Goal: Check status: Check status

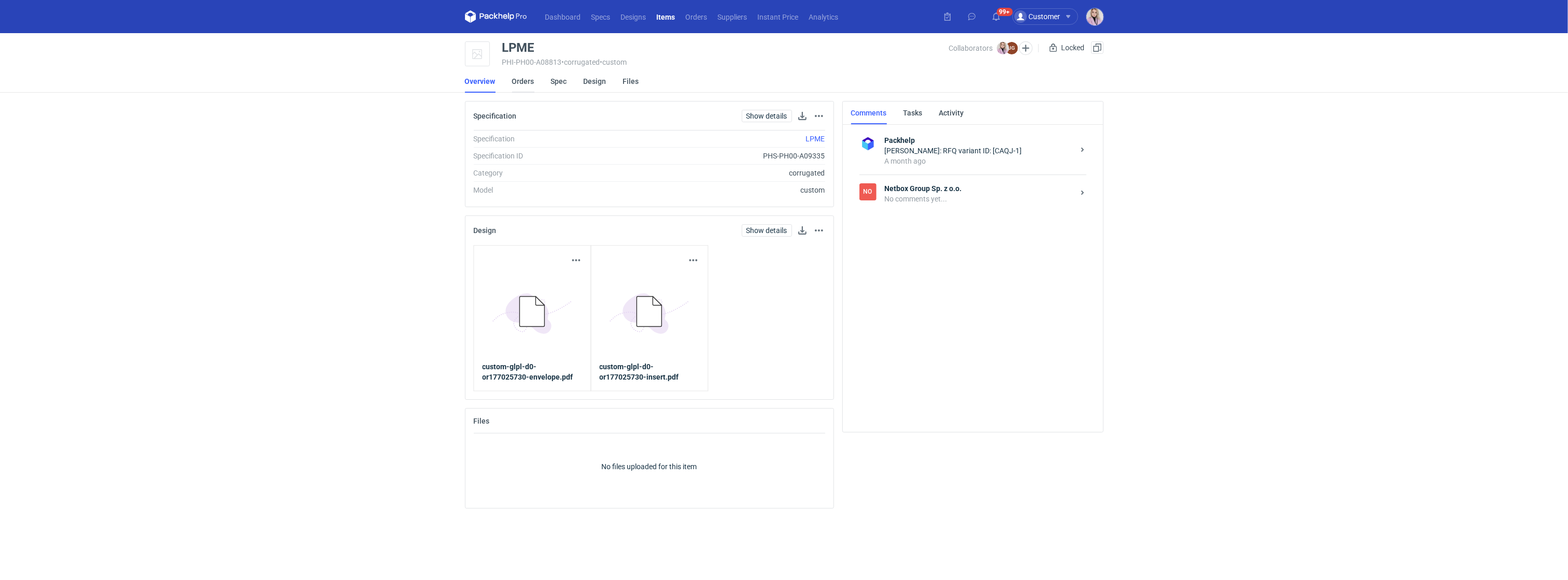
click at [519, 82] on link "Orders" at bounding box center [523, 82] width 22 height 23
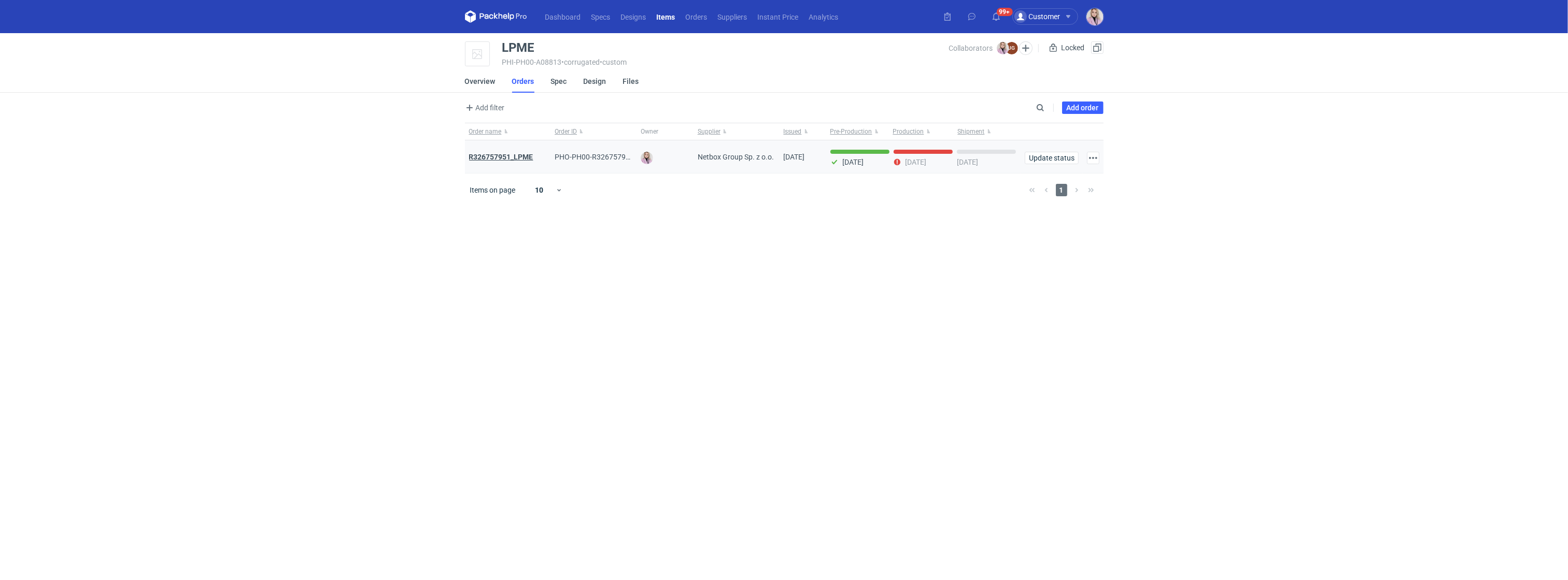
click at [511, 159] on strong "R326757951_LPME" at bounding box center [501, 157] width 65 height 9
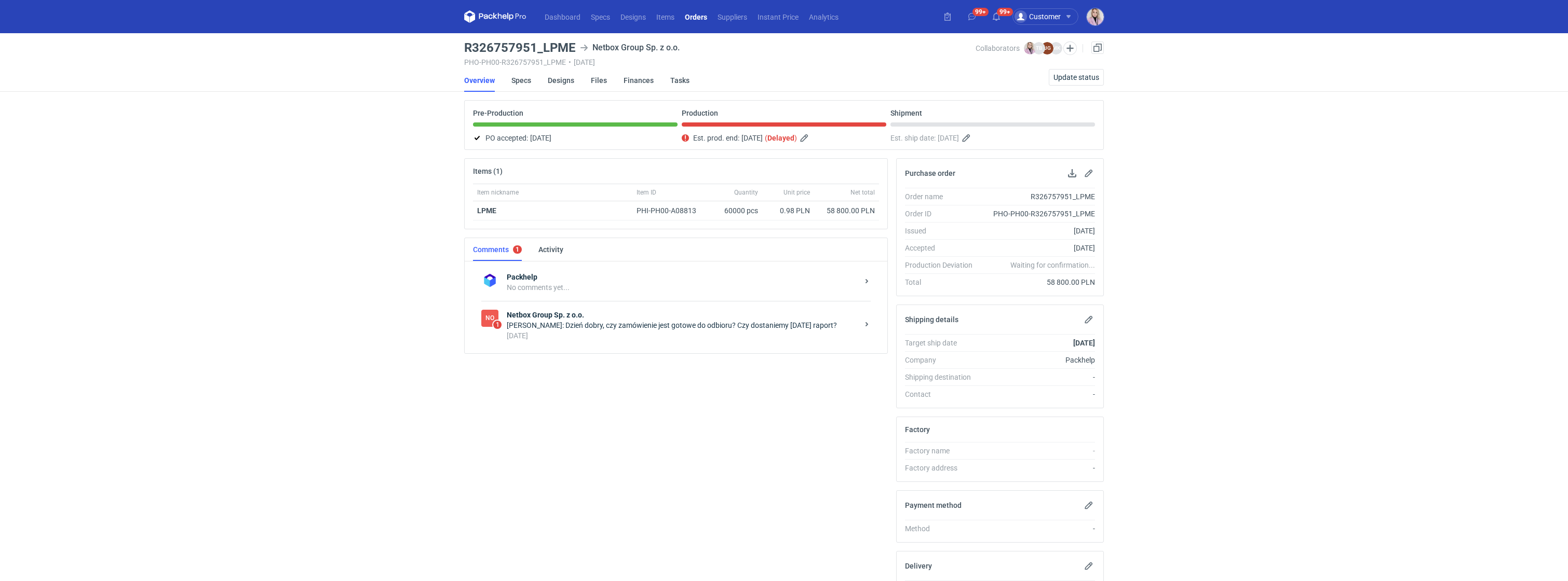
click at [506, 45] on h3 "R326757951_LPME" at bounding box center [520, 48] width 112 height 13
copy h3 "R326757951_LPME"
